Goal: Communication & Community: Answer question/provide support

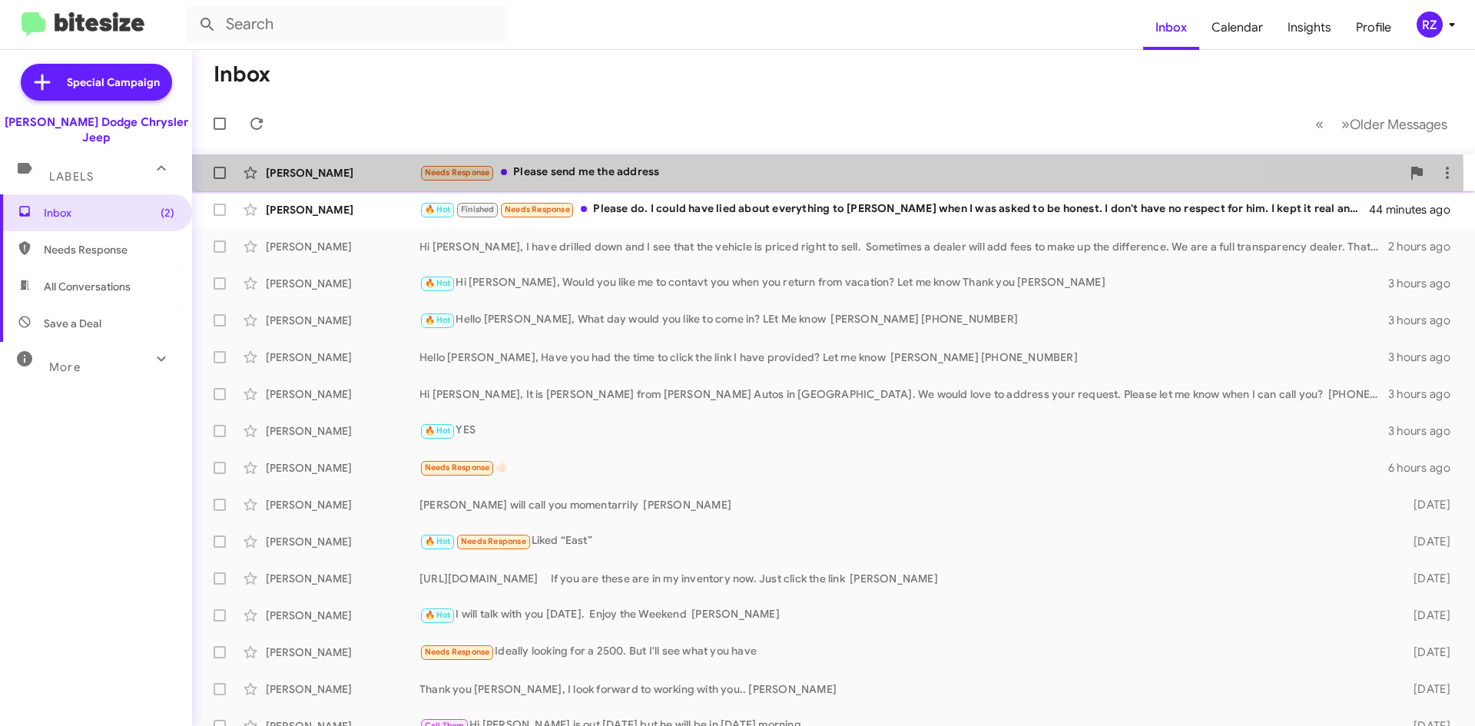
click at [681, 178] on div "Needs Response Please send me the address" at bounding box center [910, 173] width 982 height 18
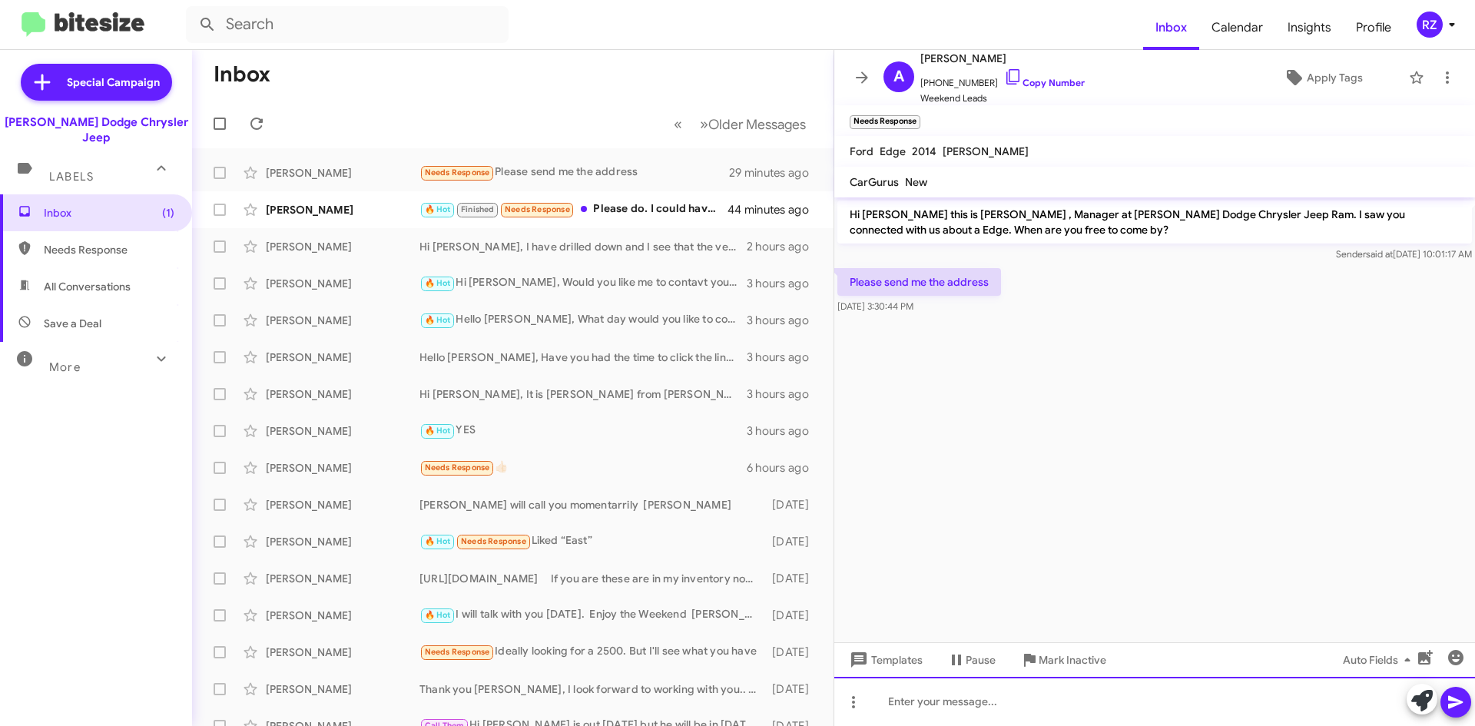
click at [930, 708] on div at bounding box center [1154, 701] width 641 height 49
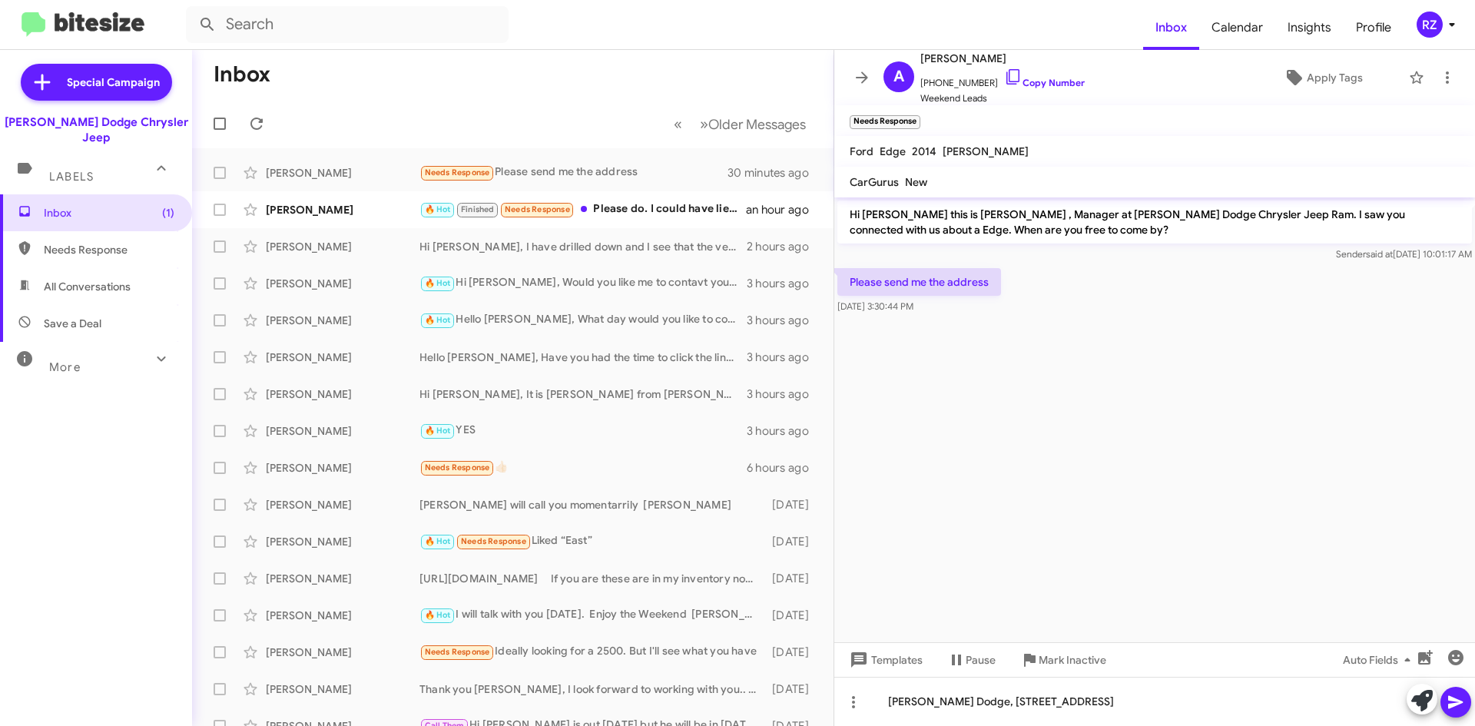
click at [1449, 700] on icon at bounding box center [1455, 702] width 15 height 13
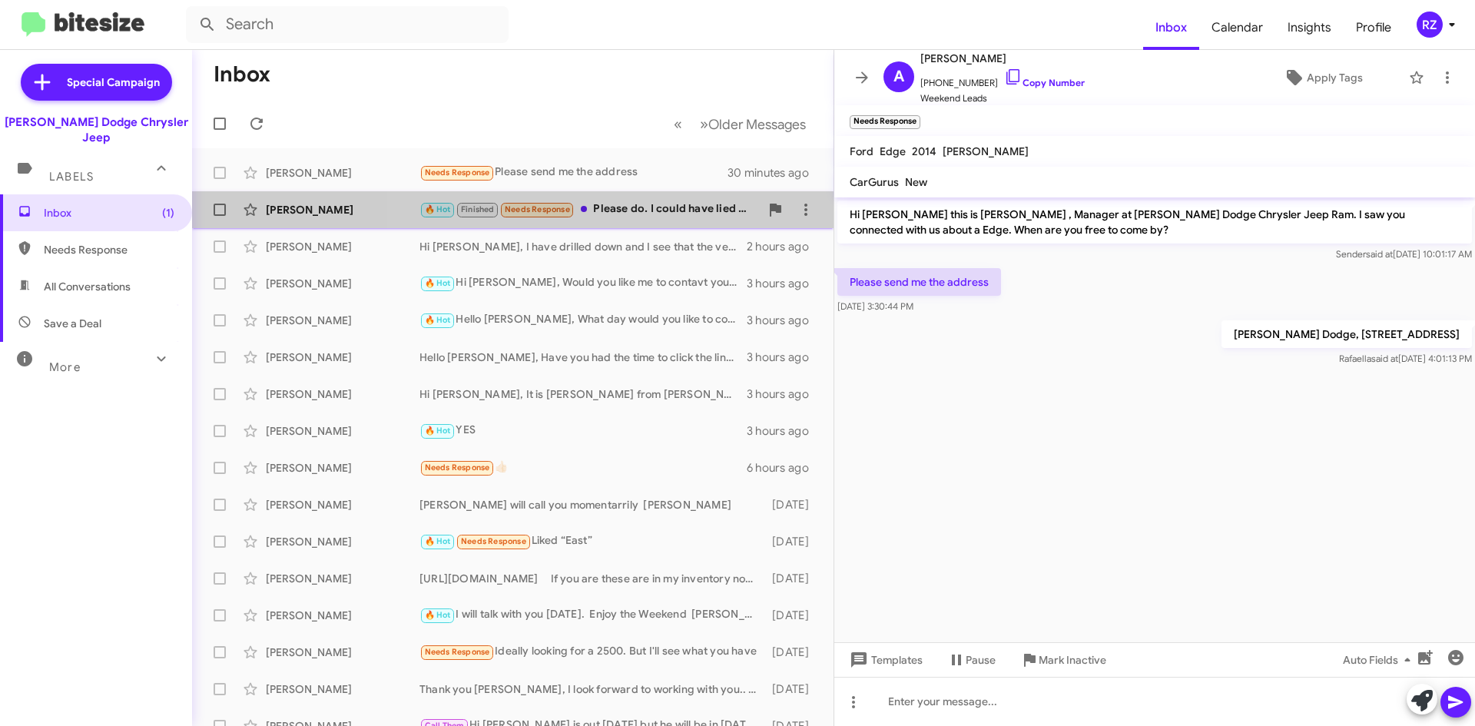
click at [681, 207] on div "🔥 Hot Finished Needs Response Please do. I could have lied about everything to …" at bounding box center [589, 209] width 340 height 18
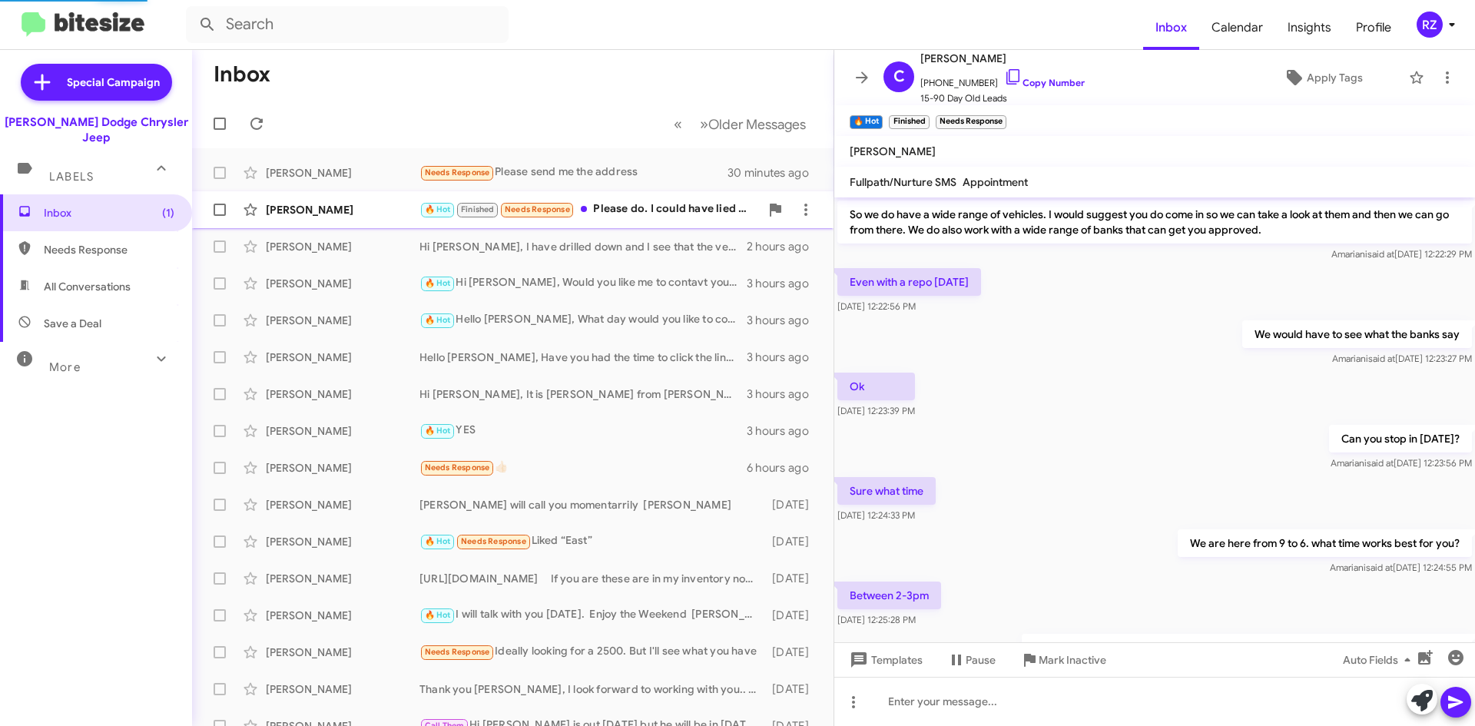
scroll to position [745, 0]
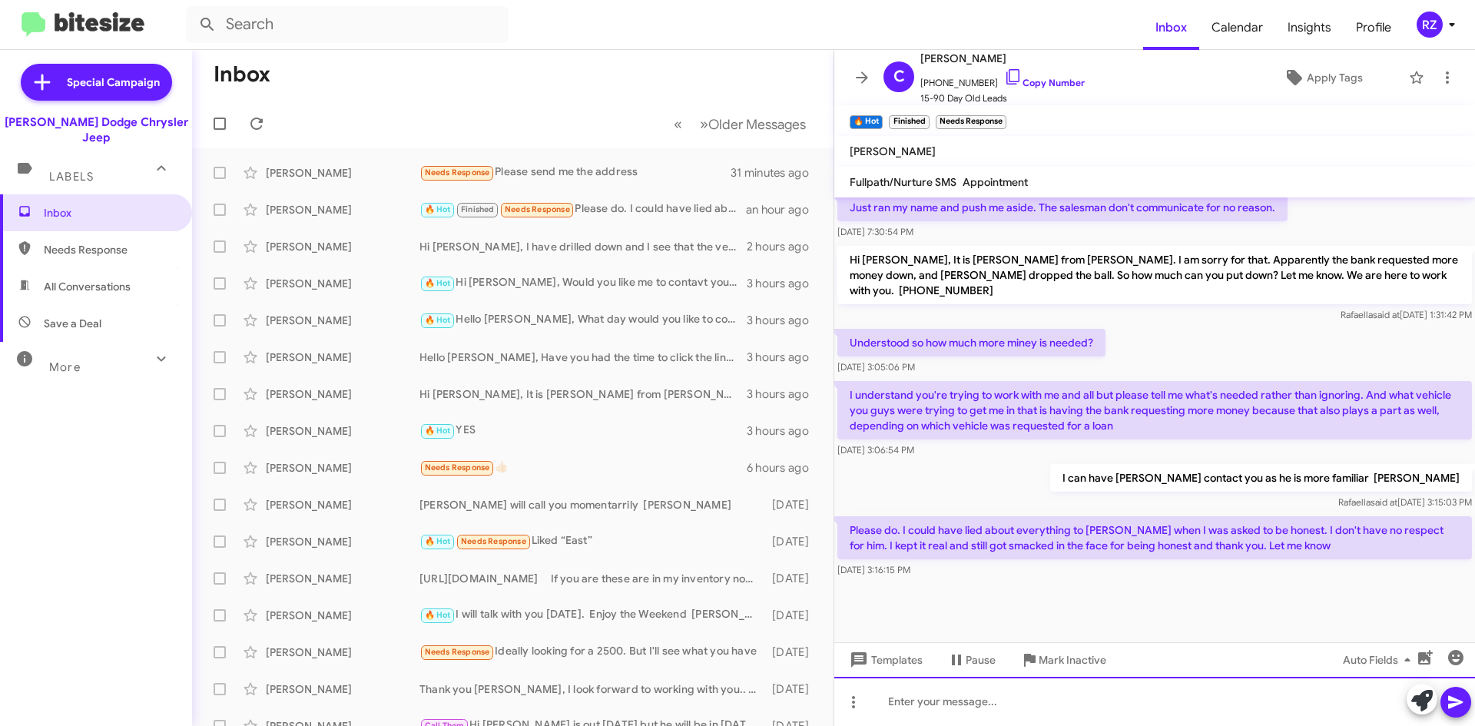
click at [969, 706] on div at bounding box center [1154, 701] width 641 height 49
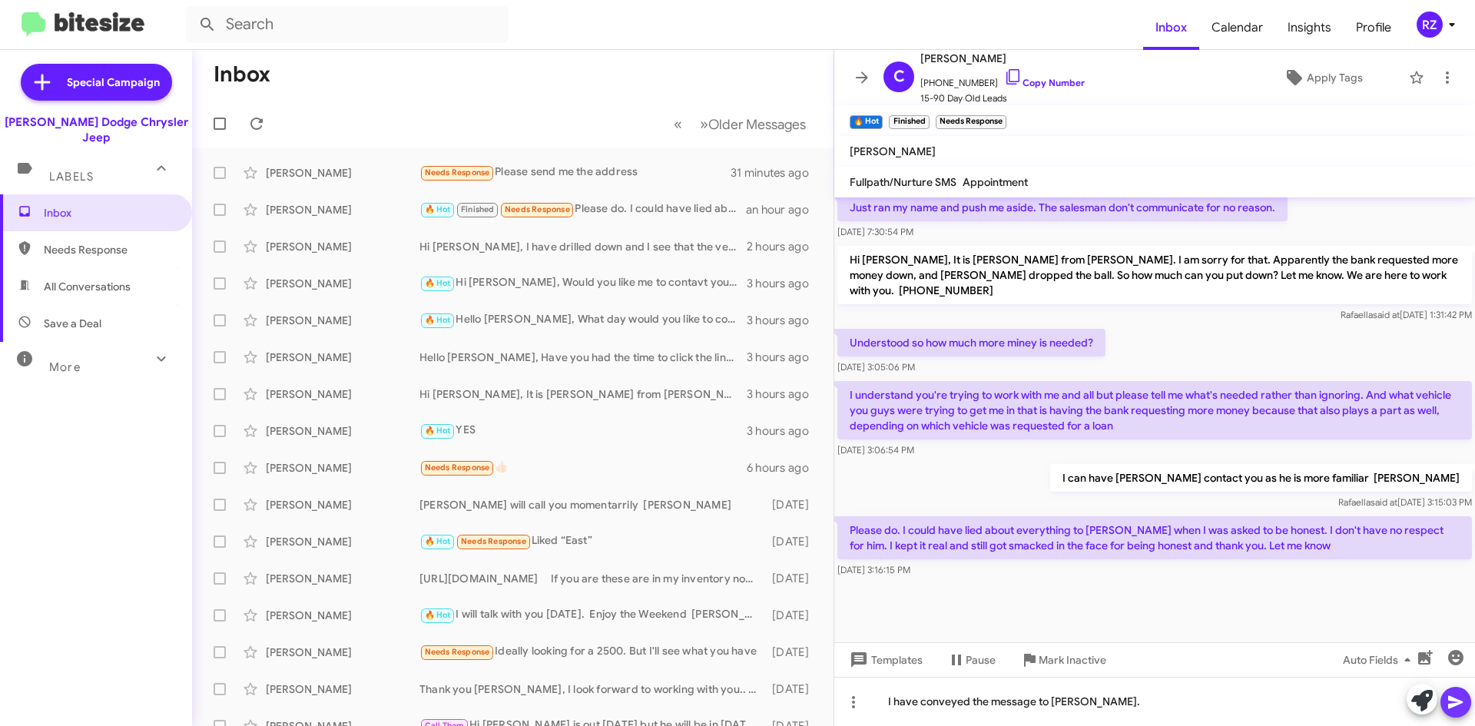
click at [1463, 697] on icon at bounding box center [1455, 702] width 18 height 18
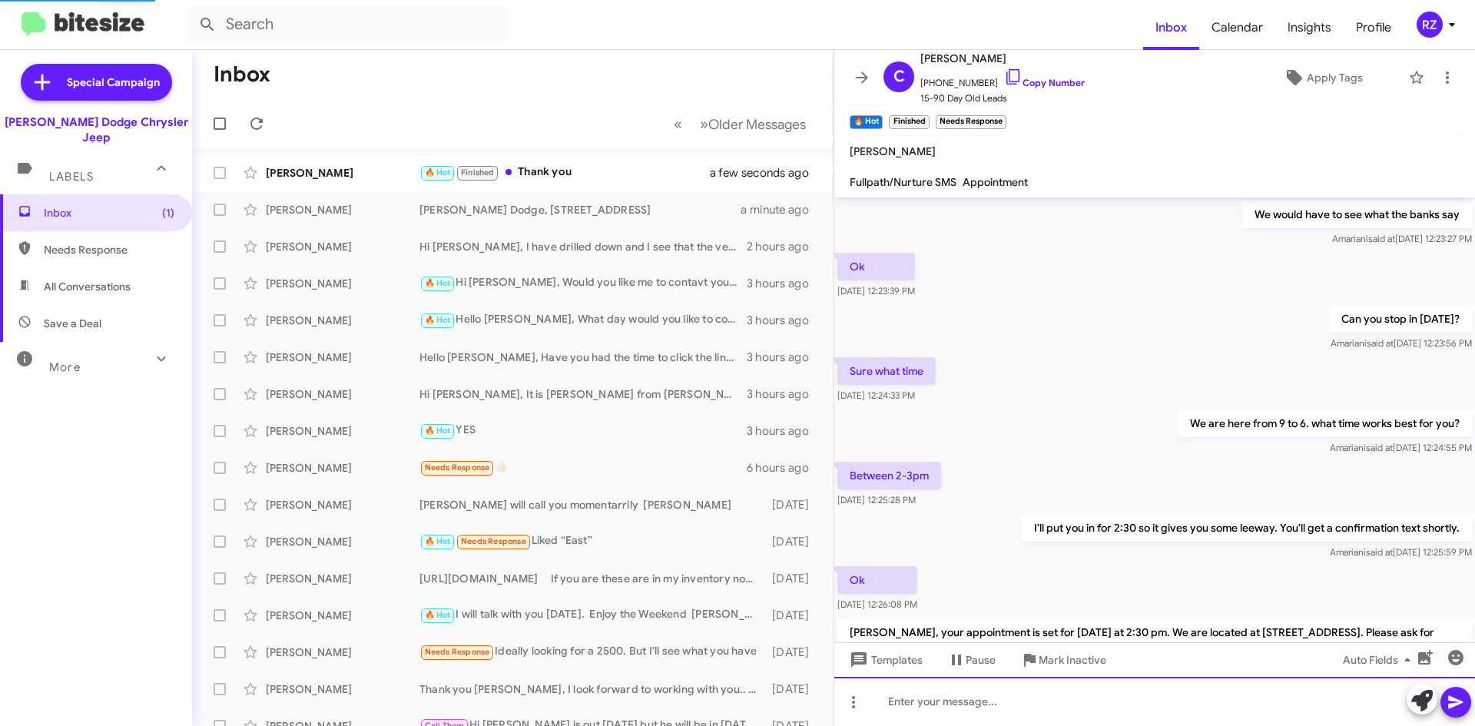
scroll to position [730, 0]
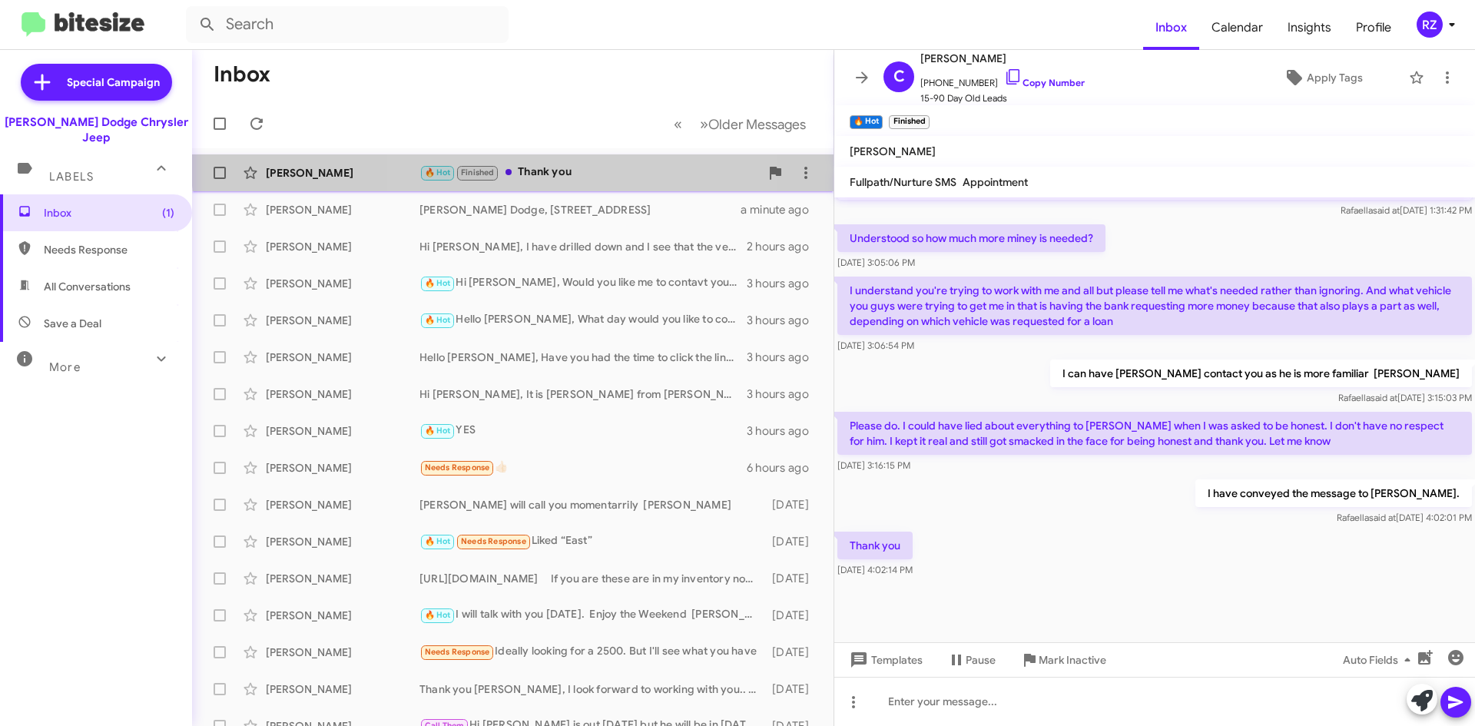
click at [599, 162] on div "Carson Burton 🔥 Hot Finished Thank you a few seconds ago" at bounding box center [512, 172] width 617 height 31
